Goal: Check status: Check status

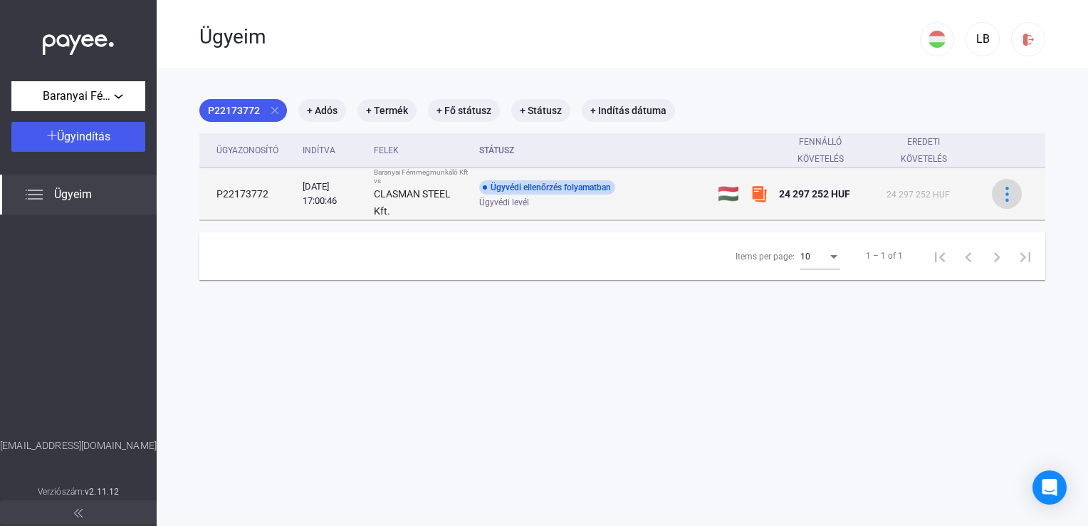
click at [1000, 197] on img at bounding box center [1007, 194] width 15 height 15
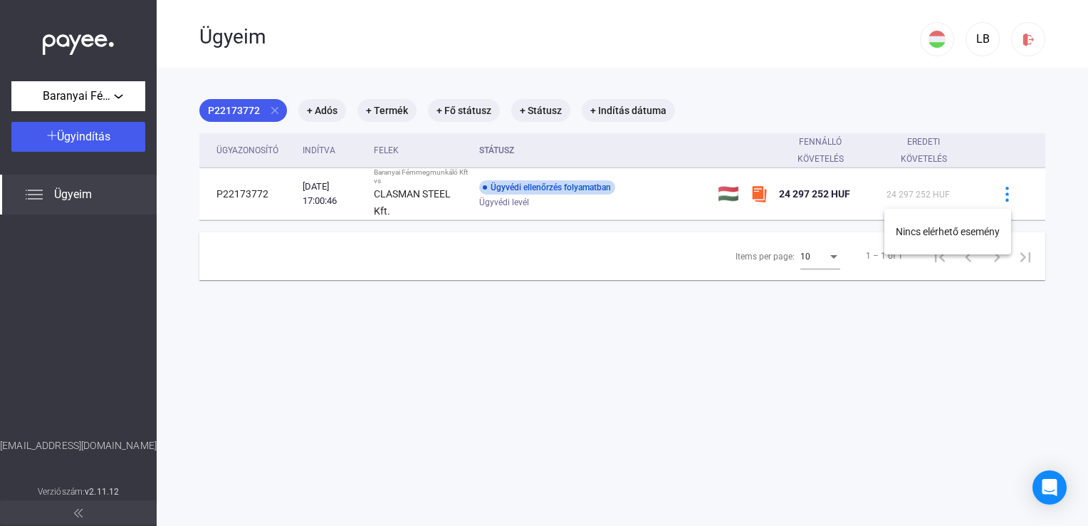
click at [940, 187] on div at bounding box center [544, 263] width 1088 height 526
click at [60, 82] on button "Baranyai Fémmegmunkáló Kft" at bounding box center [78, 96] width 134 height 30
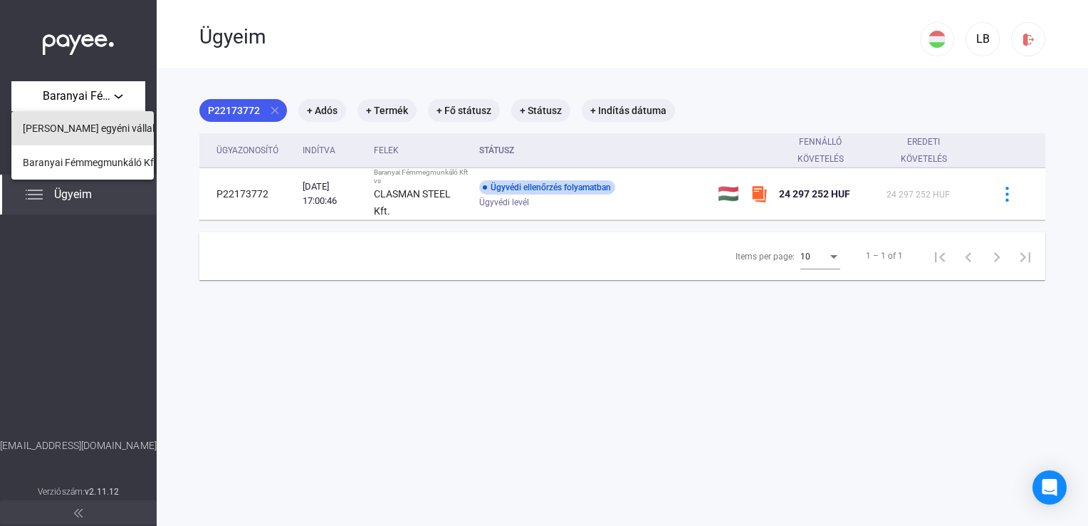
click at [95, 141] on button "[PERSON_NAME] egyéni vállalkozó" at bounding box center [82, 128] width 142 height 34
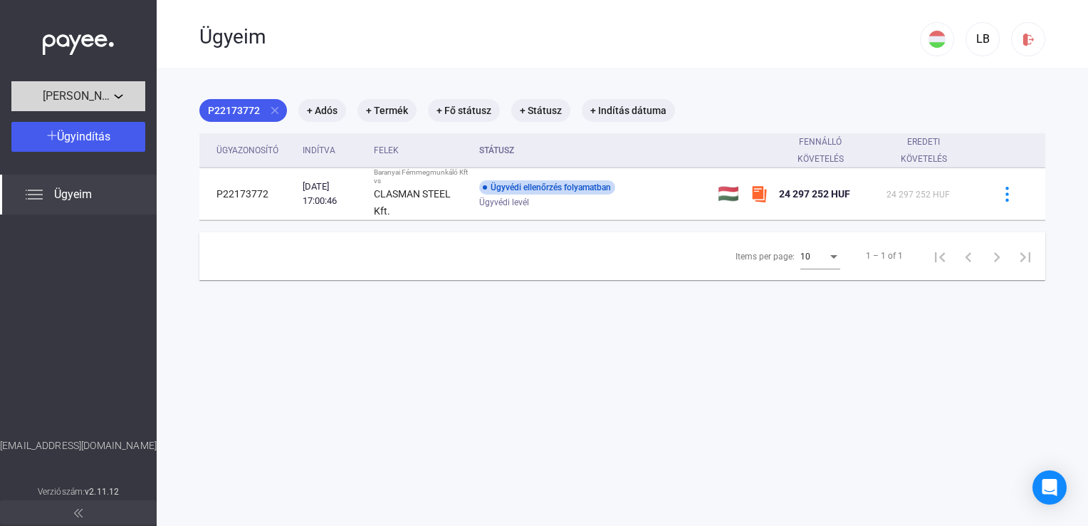
click at [99, 93] on span "[PERSON_NAME] egyéni vállalkozó" at bounding box center [78, 96] width 71 height 17
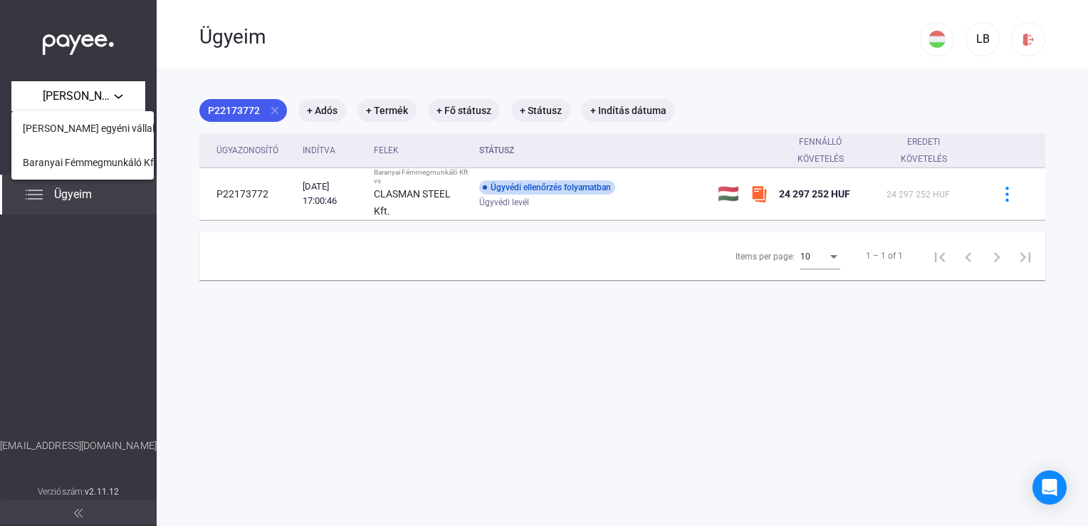
click at [93, 160] on span "Baranyai Fémmegmunkáló Kft" at bounding box center [90, 162] width 135 height 17
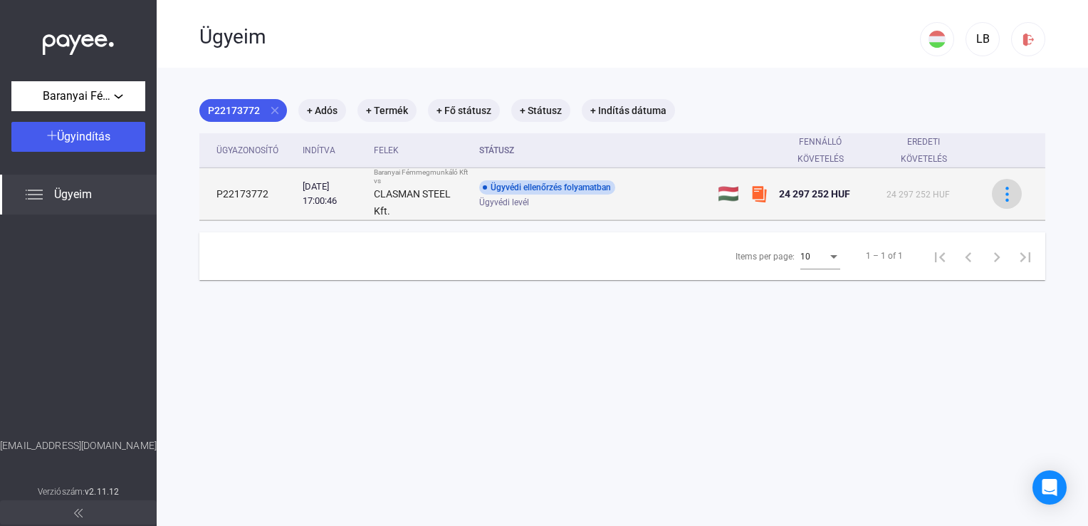
click at [1000, 194] on img at bounding box center [1007, 194] width 15 height 15
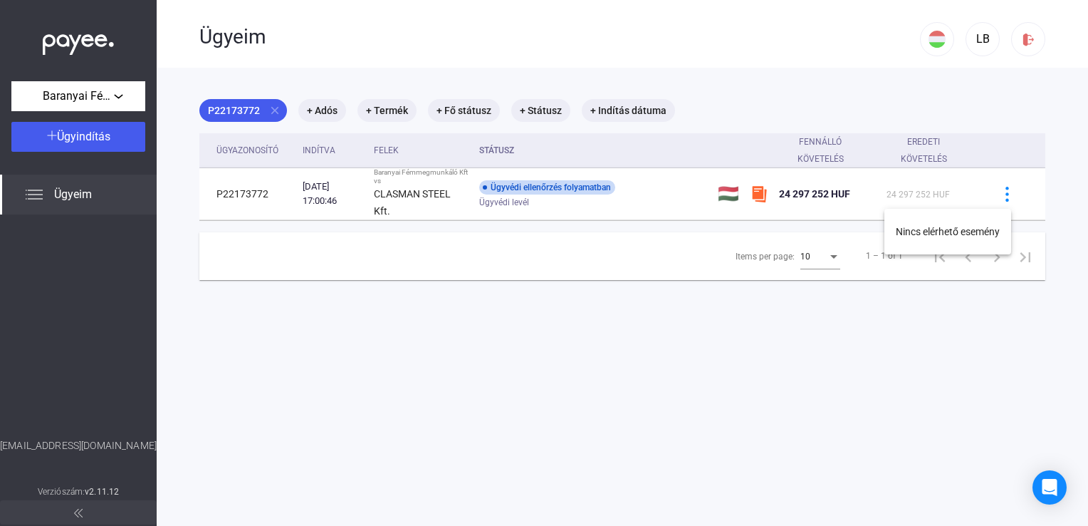
click at [435, 197] on div at bounding box center [544, 263] width 1088 height 526
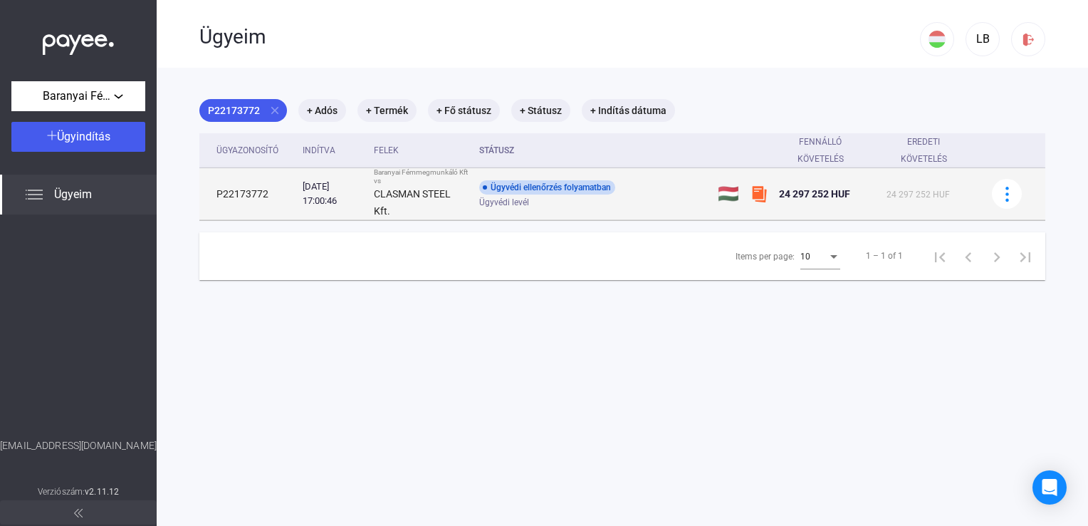
click at [566, 190] on div "Ügyvédi ellenőrzés folyamatban" at bounding box center [547, 187] width 136 height 14
